Goal: Information Seeking & Learning: Learn about a topic

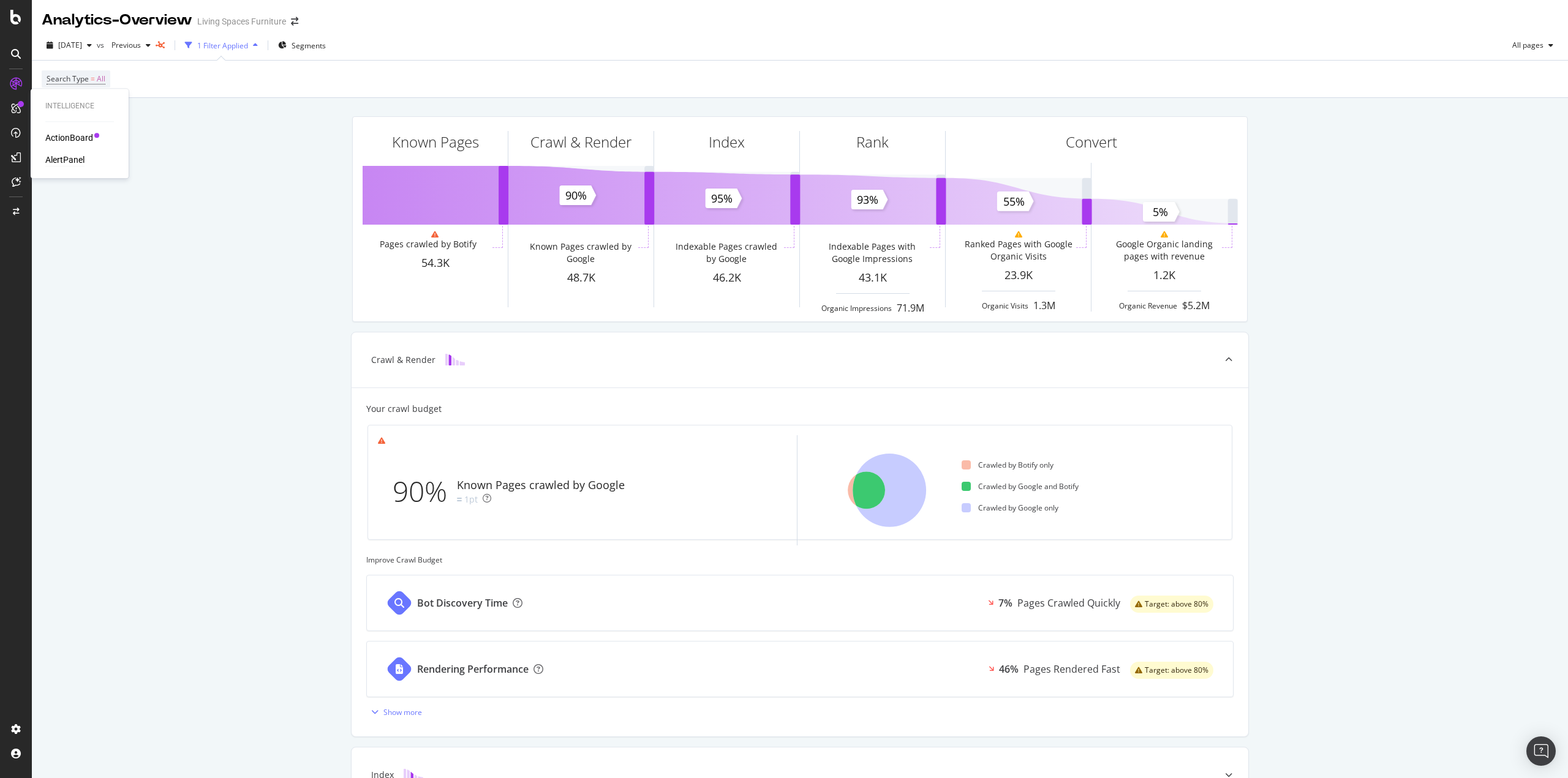
click at [71, 158] on div "AlertPanel" at bounding box center [65, 159] width 39 height 13
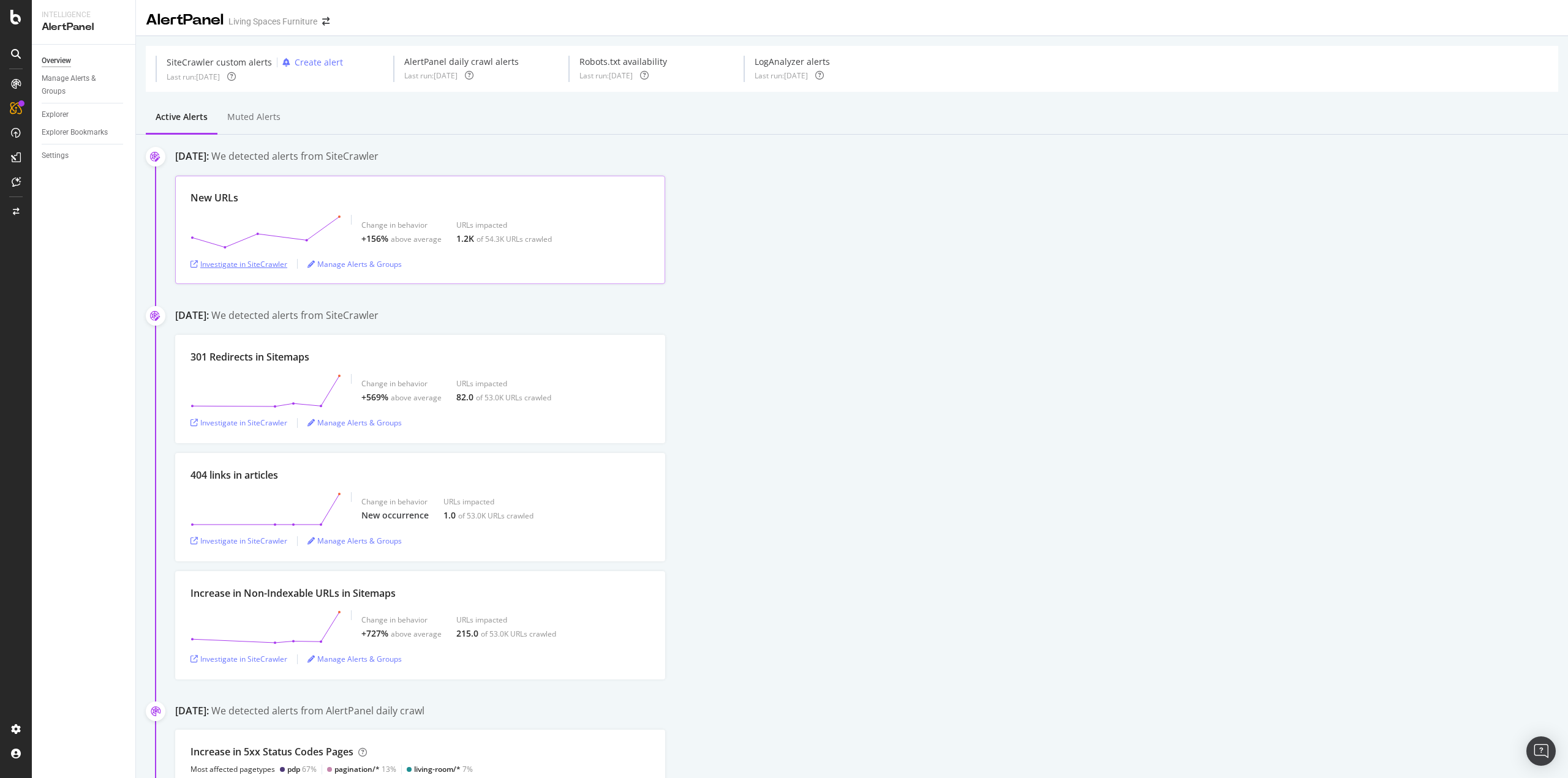
click at [272, 268] on div "Investigate in SiteCrawler" at bounding box center [239, 264] width 97 height 11
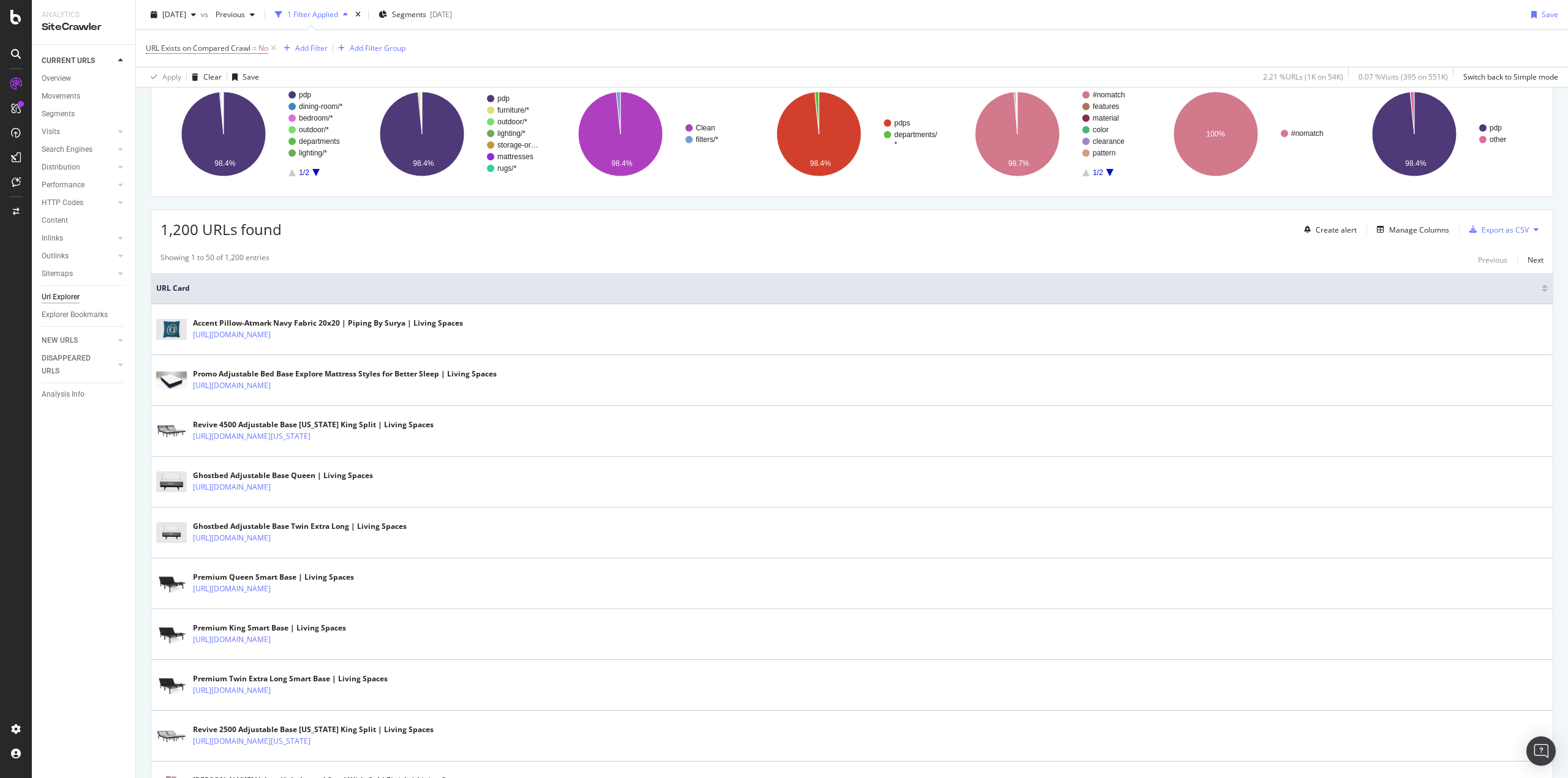
scroll to position [122, 0]
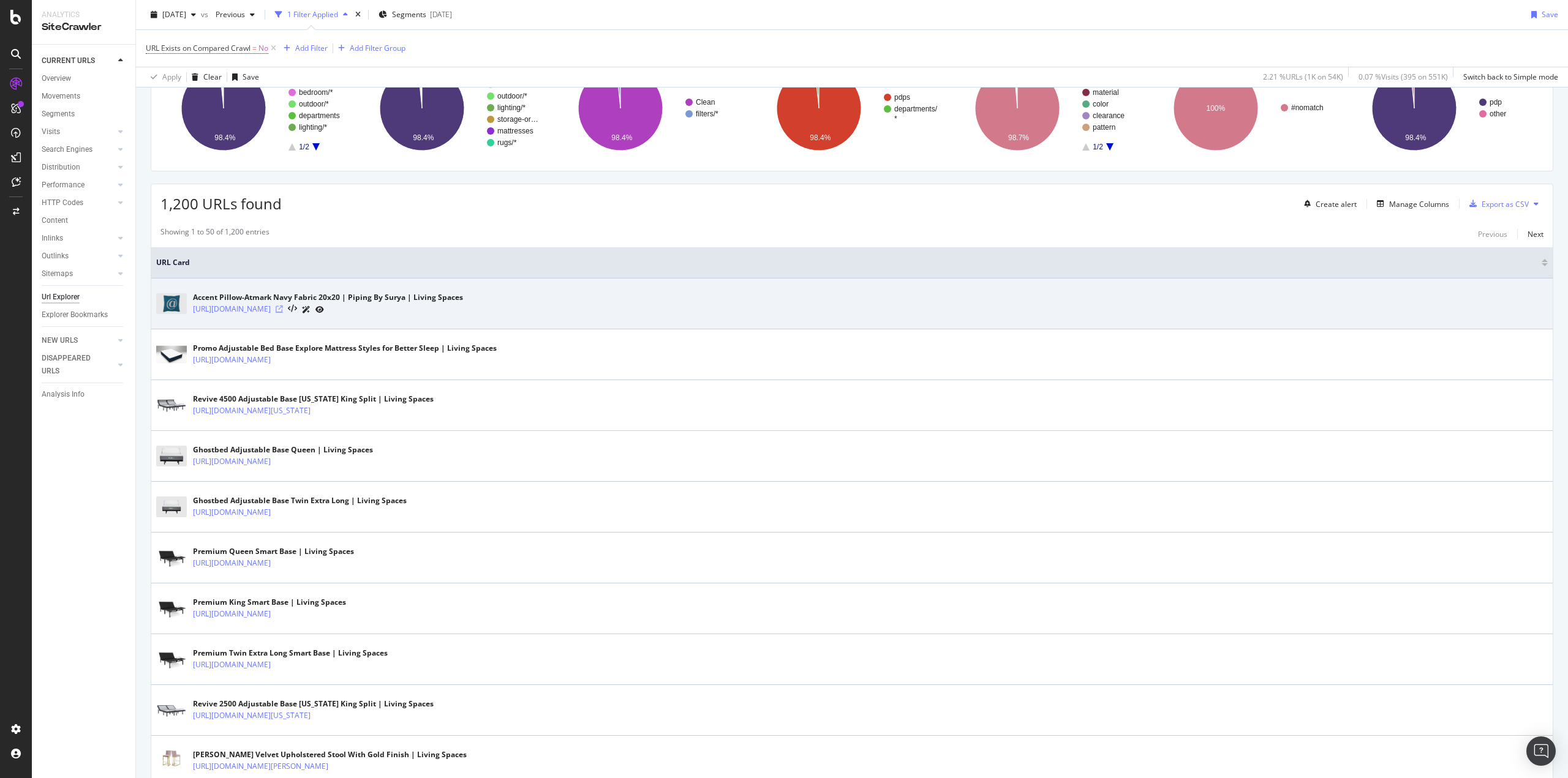
click at [283, 307] on icon at bounding box center [280, 310] width 8 height 8
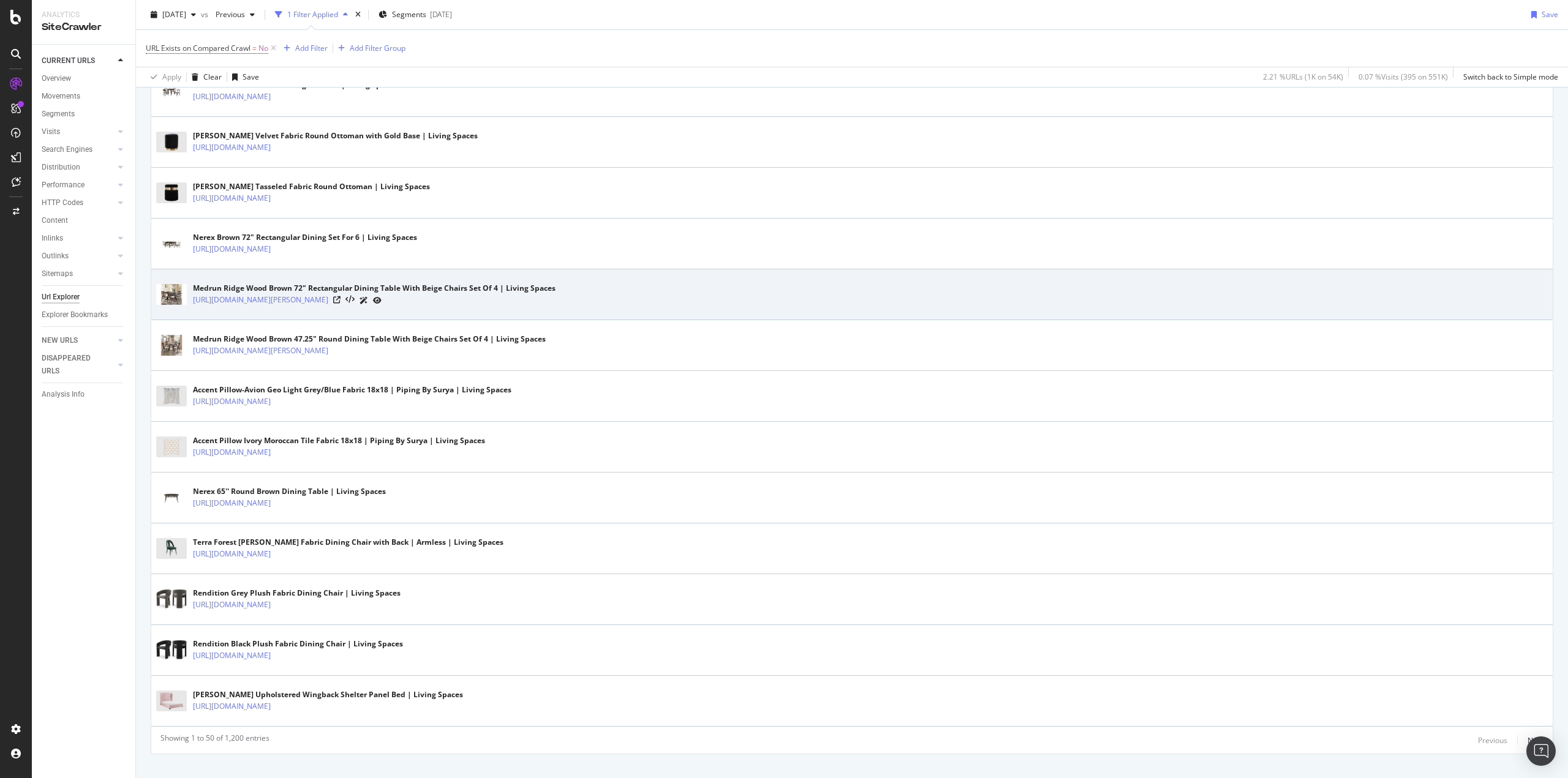
scroll to position [2222, 0]
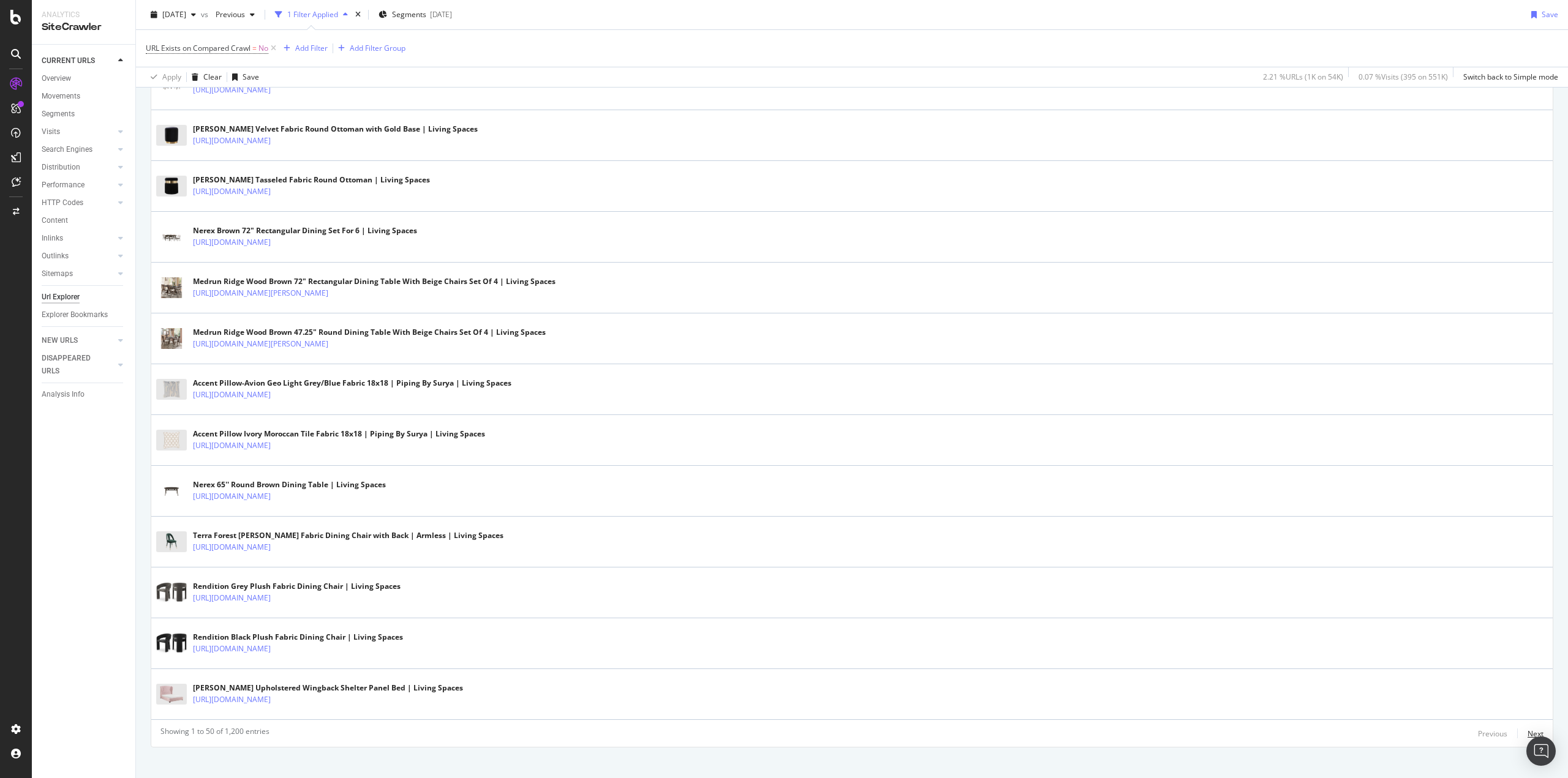
click at [1532, 728] on div "Next" at bounding box center [1535, 733] width 16 height 11
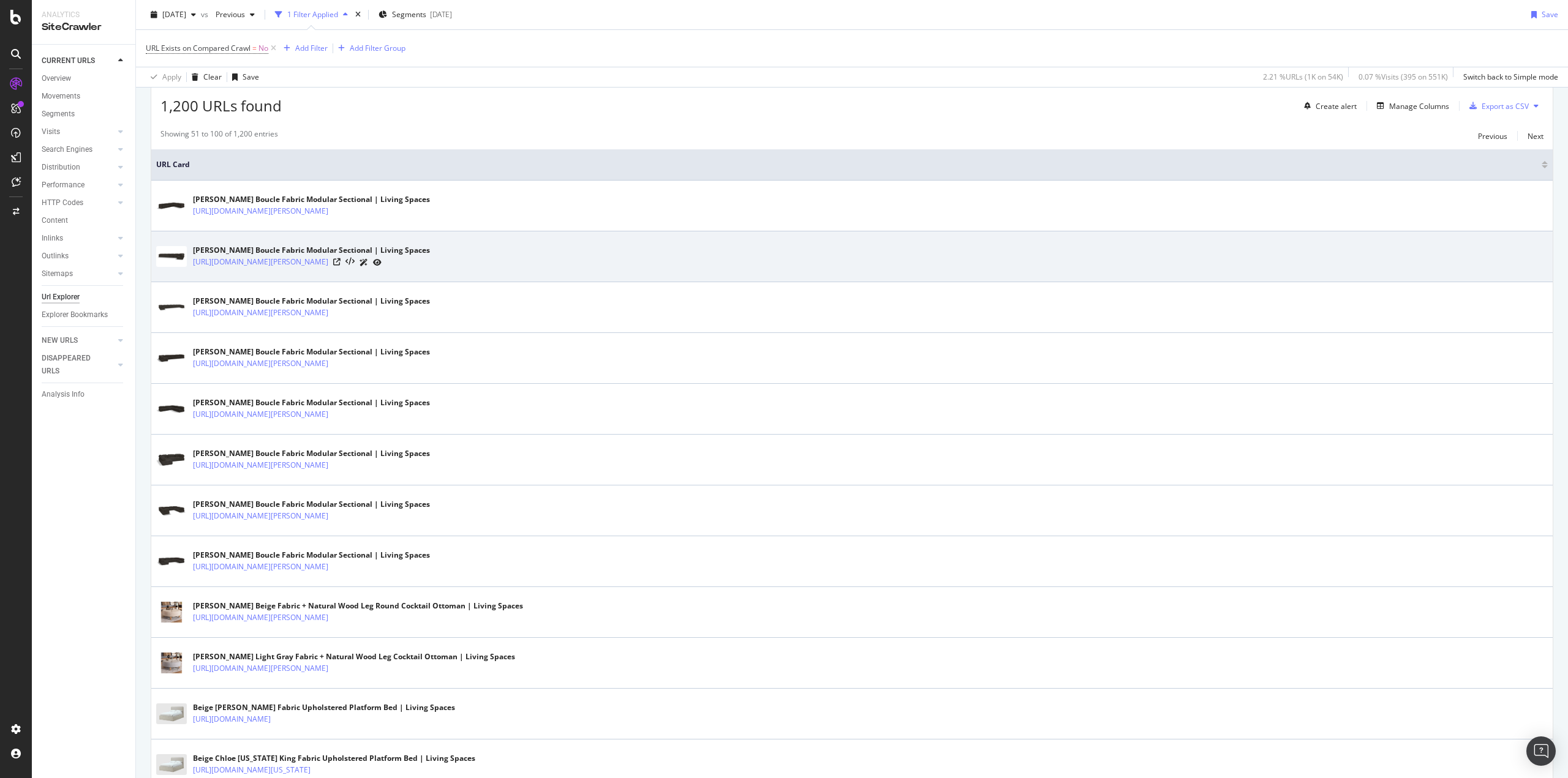
scroll to position [245, 0]
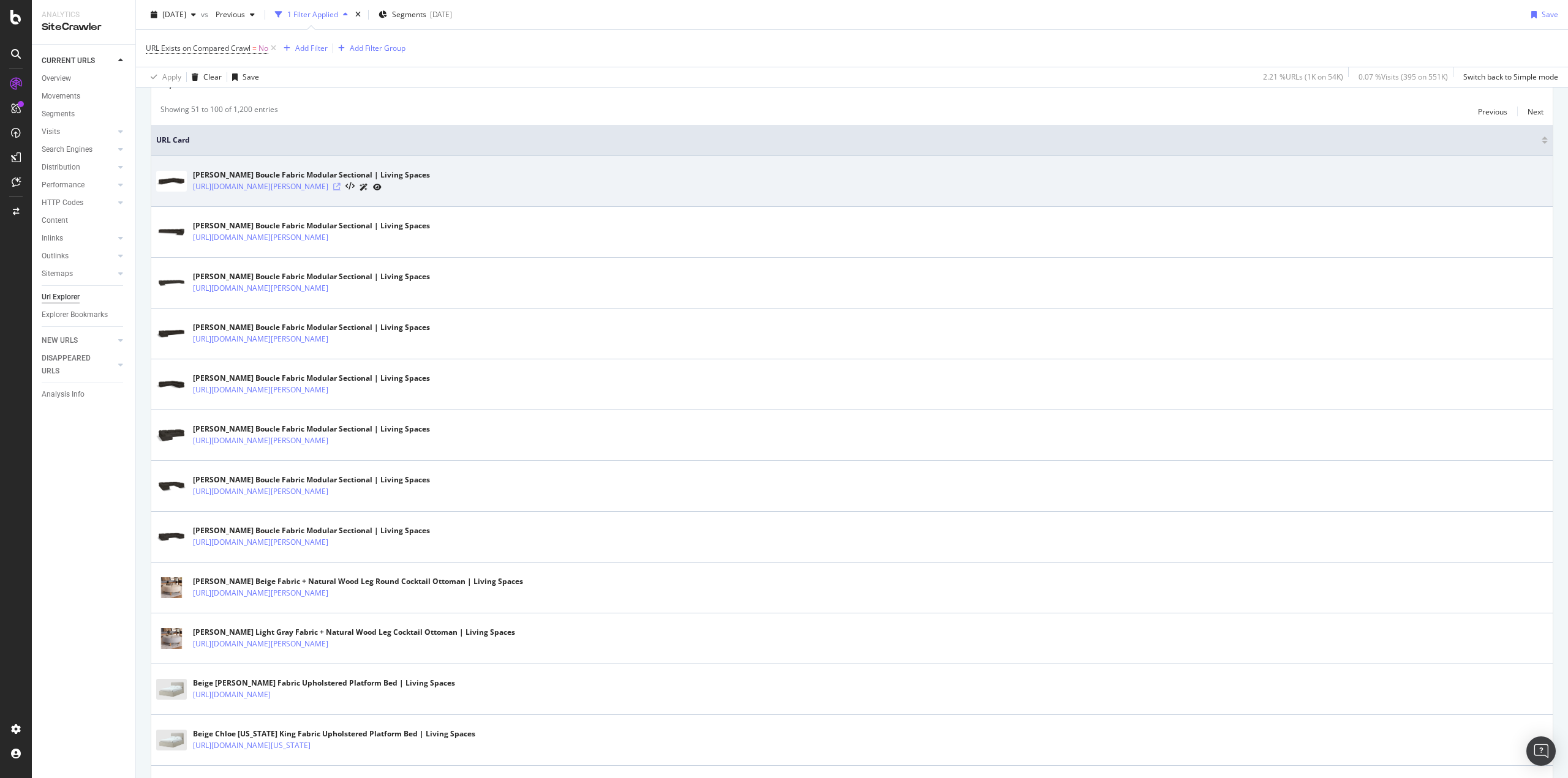
click at [340, 185] on icon at bounding box center [337, 187] width 8 height 8
